Goal: Check status: Check status

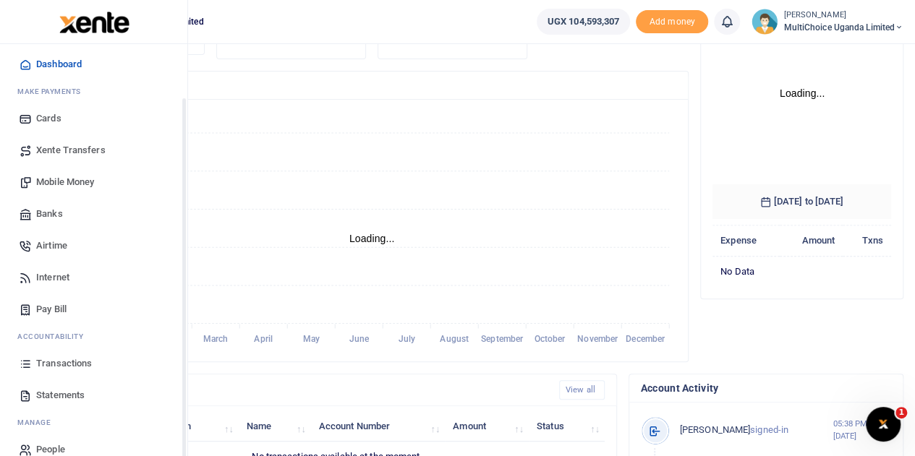
scroll to position [59, 0]
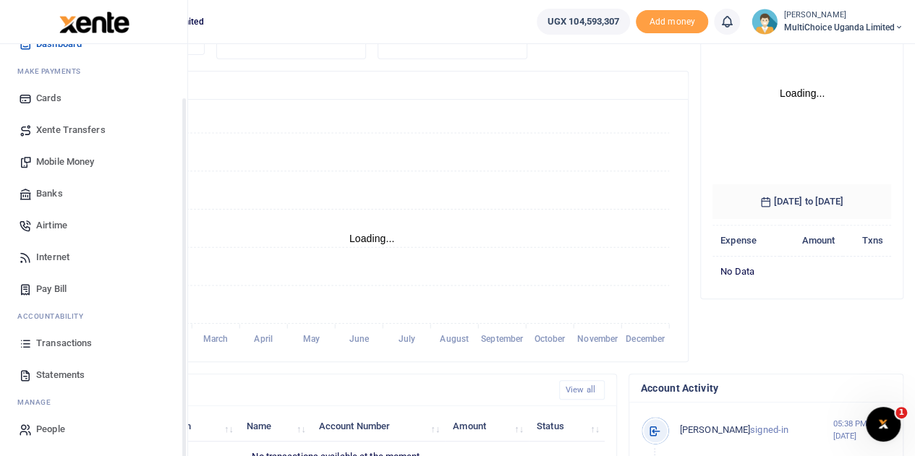
click at [68, 342] on span "Transactions" at bounding box center [64, 343] width 56 height 14
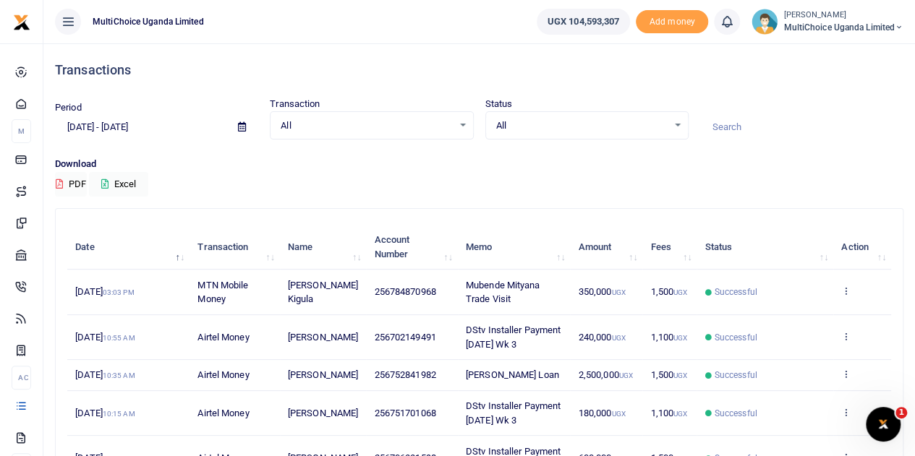
click at [674, 125] on div "All Select an option..." at bounding box center [587, 126] width 202 height 16
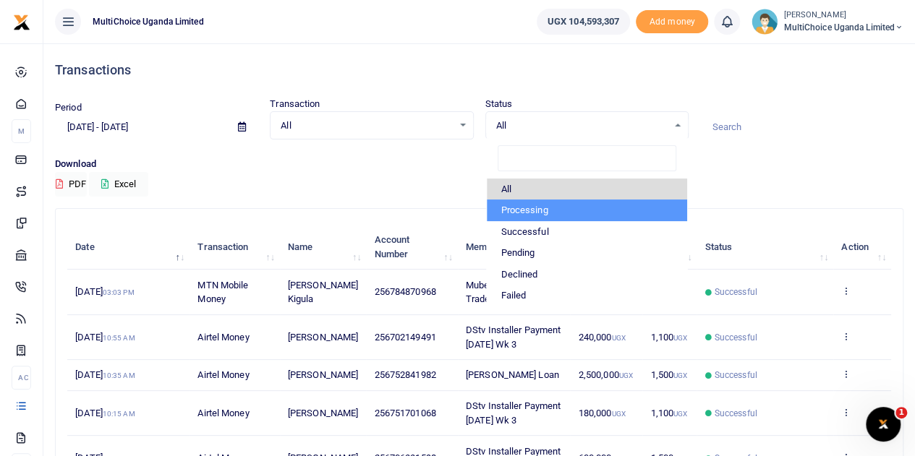
click at [566, 200] on li "Processing" at bounding box center [587, 211] width 200 height 22
select select "PROCESSING"
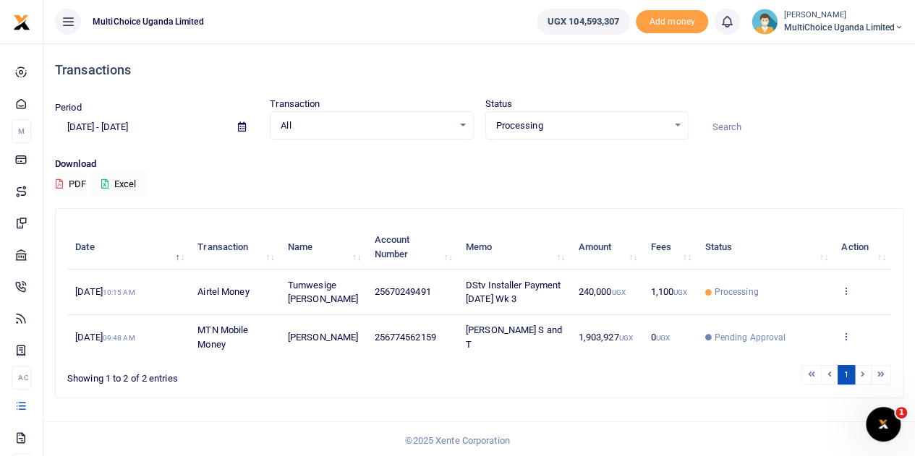
click at [844, 333] on icon at bounding box center [845, 336] width 9 height 10
click at [773, 281] on link "View details" at bounding box center [793, 280] width 114 height 20
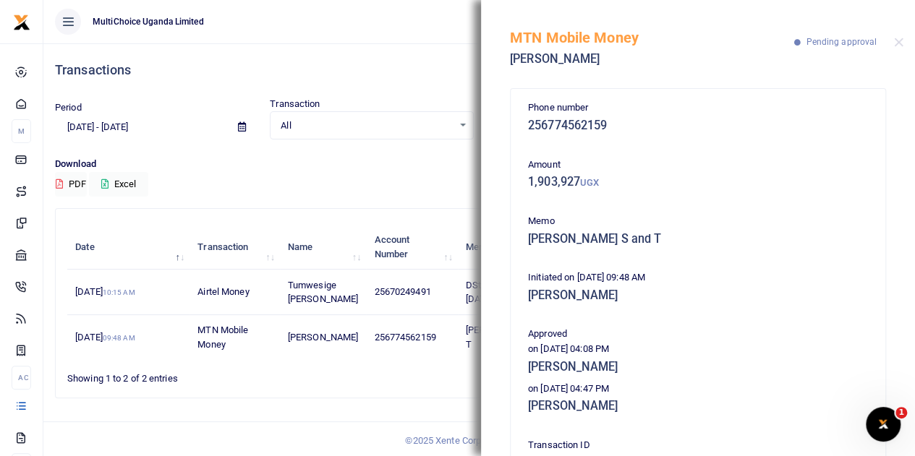
scroll to position [72, 0]
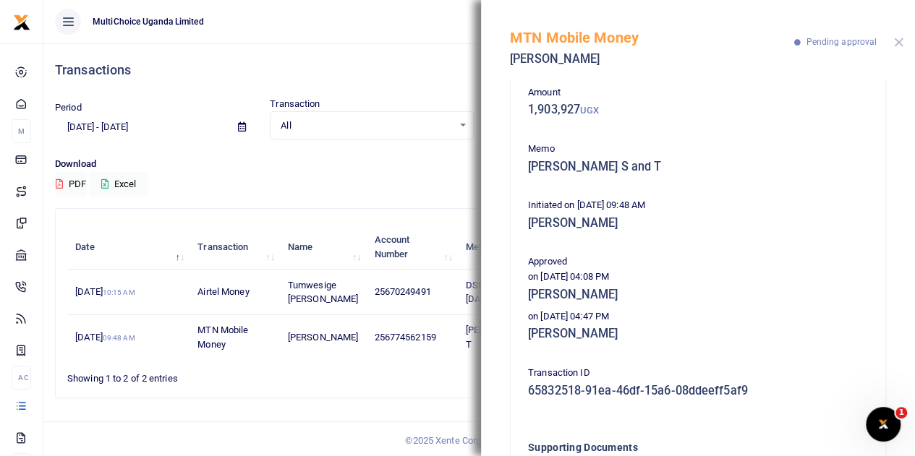
click at [899, 43] on button "Close" at bounding box center [898, 42] width 9 height 9
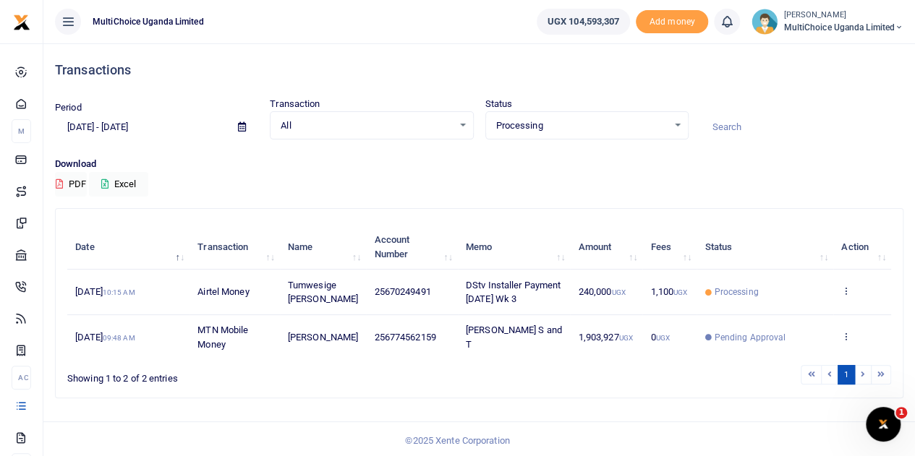
scroll to position [0, 0]
click at [895, 29] on icon at bounding box center [899, 27] width 9 height 10
click at [879, 53] on link "Switch accounts" at bounding box center [847, 53] width 114 height 20
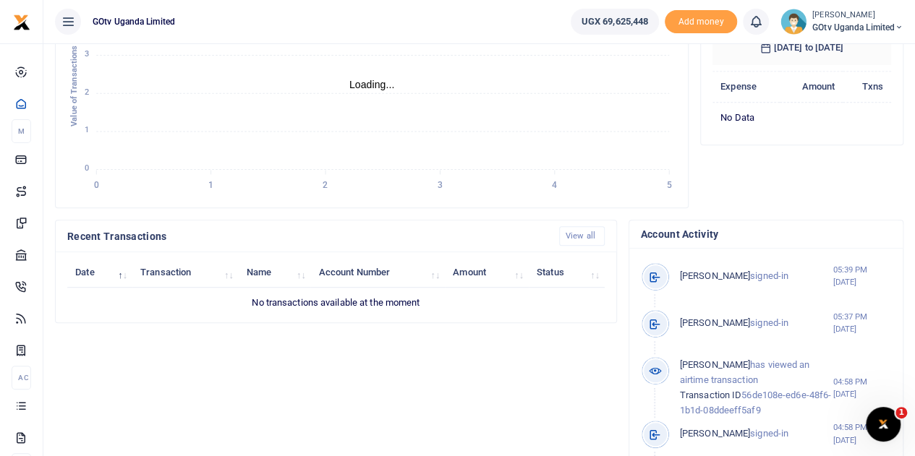
scroll to position [145, 0]
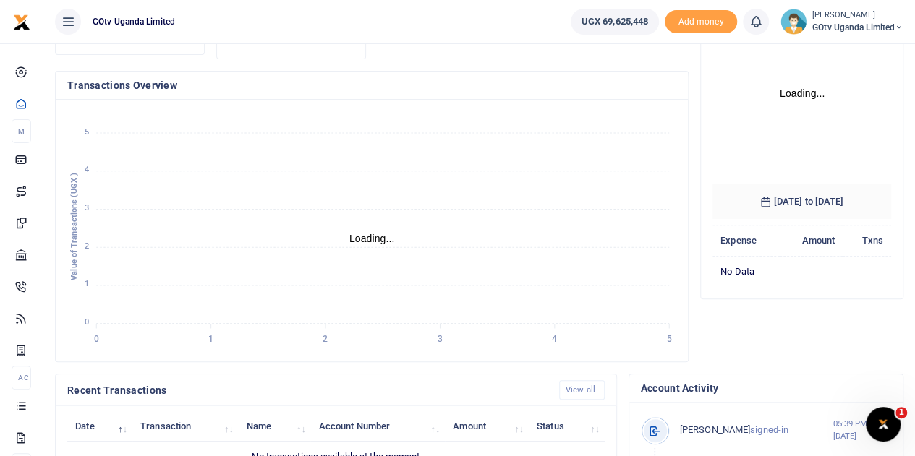
click at [899, 23] on icon at bounding box center [899, 27] width 9 height 10
click at [864, 48] on link "Switch accounts" at bounding box center [849, 53] width 114 height 20
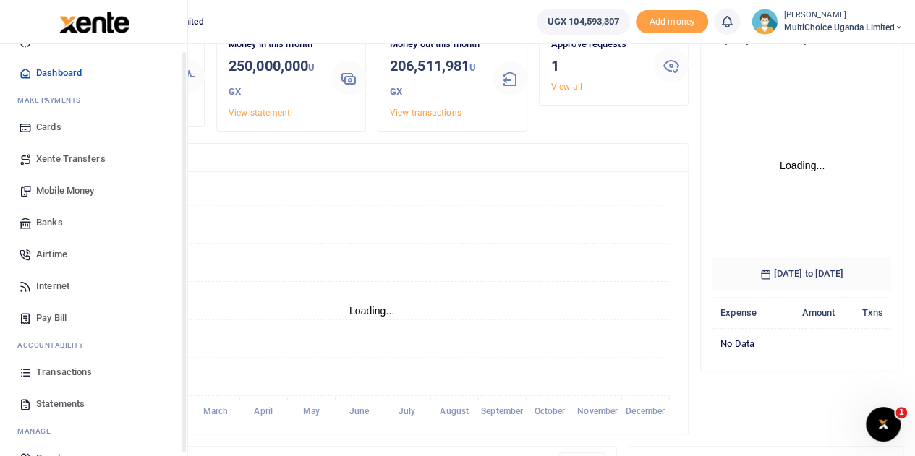
scroll to position [59, 0]
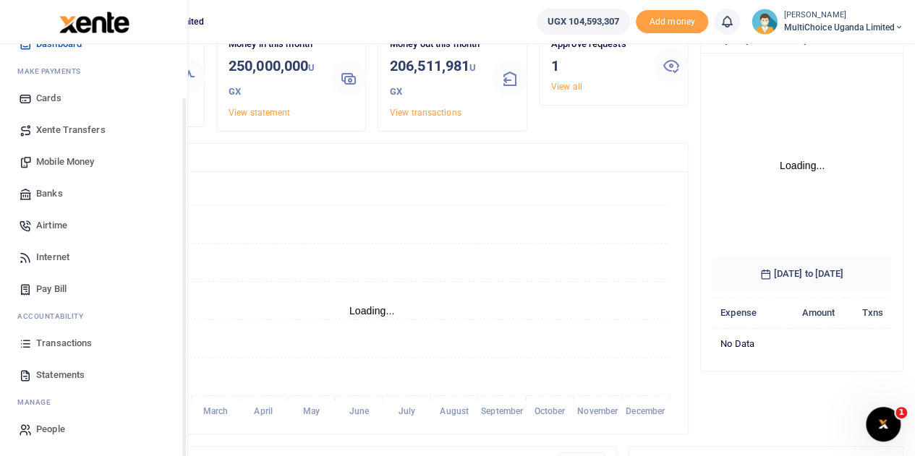
click at [67, 344] on span "Transactions" at bounding box center [64, 343] width 56 height 14
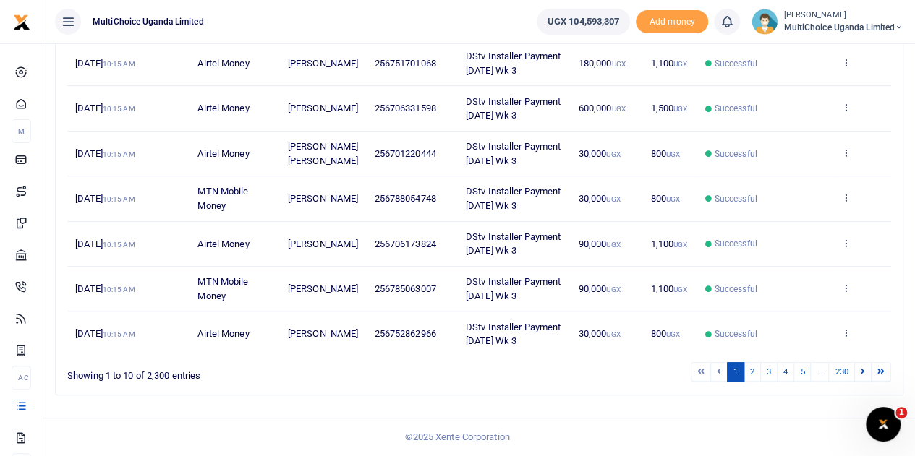
scroll to position [215, 0]
